Goal: Information Seeking & Learning: Learn about a topic

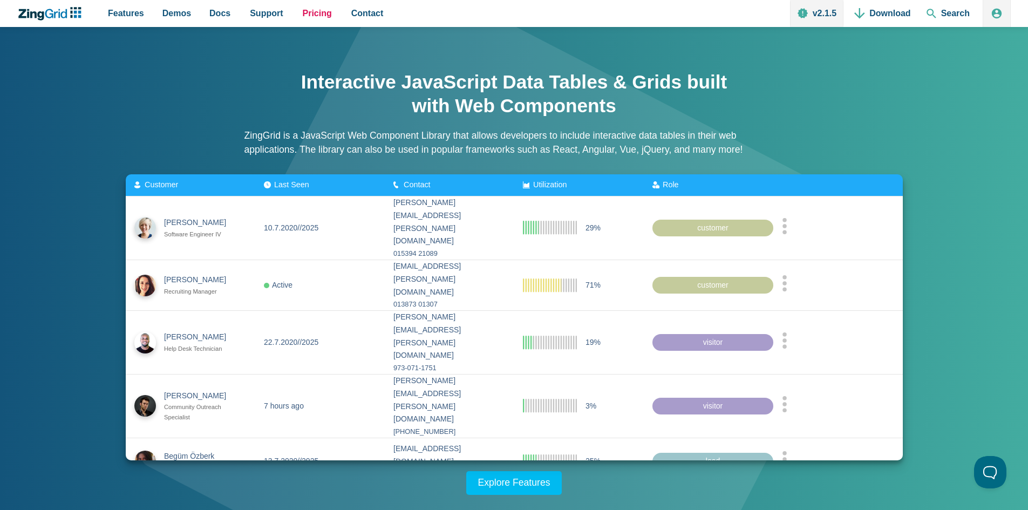
click at [304, 10] on span "Pricing" at bounding box center [317, 13] width 29 height 15
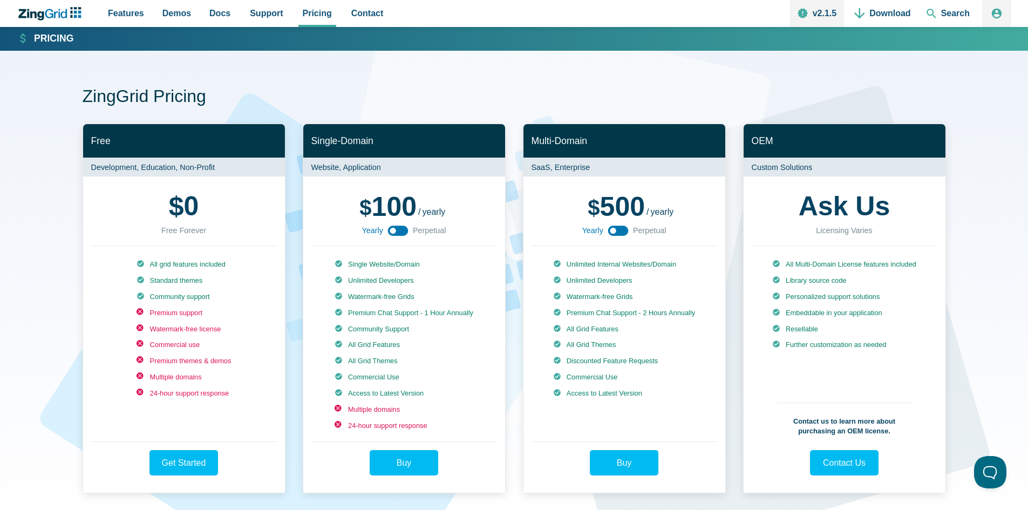
click at [44, 282] on div "ZingGrid Pricing Free Development, Education, Non-Profit $ 0 Free Forever All g…" at bounding box center [514, 289] width 1028 height 477
click at [167, 343] on li "Commercial use" at bounding box center [184, 345] width 95 height 10
drag, startPoint x: 81, startPoint y: 311, endPoint x: 410, endPoint y: 459, distance: 360.4
click at [83, 312] on div "ZingGrid Pricing Free Development, Education, Non-Profit $ 0 Free Forever All g…" at bounding box center [514, 289] width 1028 height 477
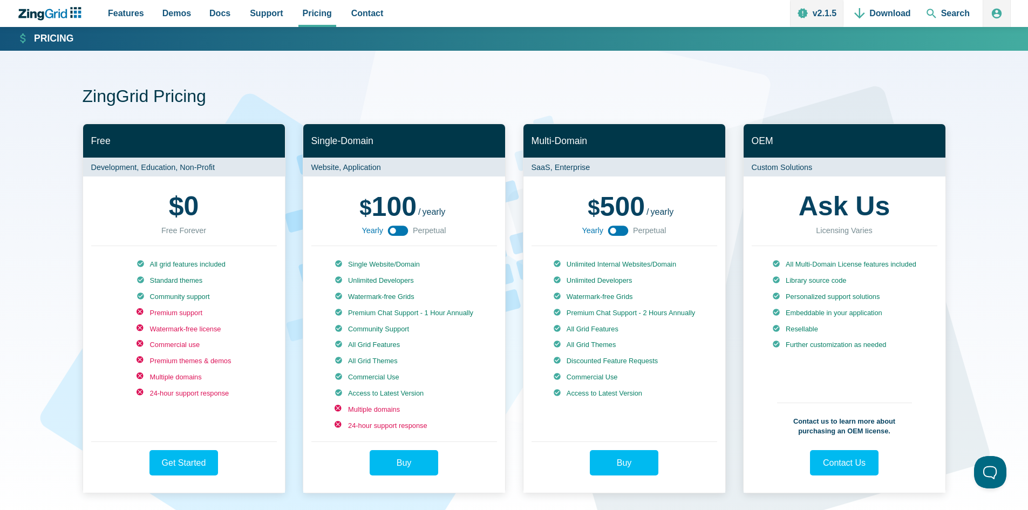
click at [35, 290] on div "ZingGrid Pricing Free Development, Education, Non-Profit $ 0 Free Forever All g…" at bounding box center [514, 289] width 1028 height 477
